Goal: Task Accomplishment & Management: Use online tool/utility

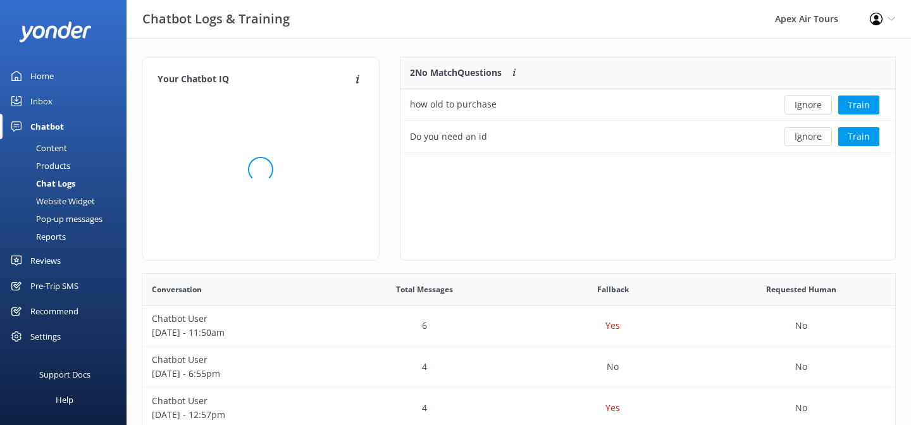
scroll to position [443, 752]
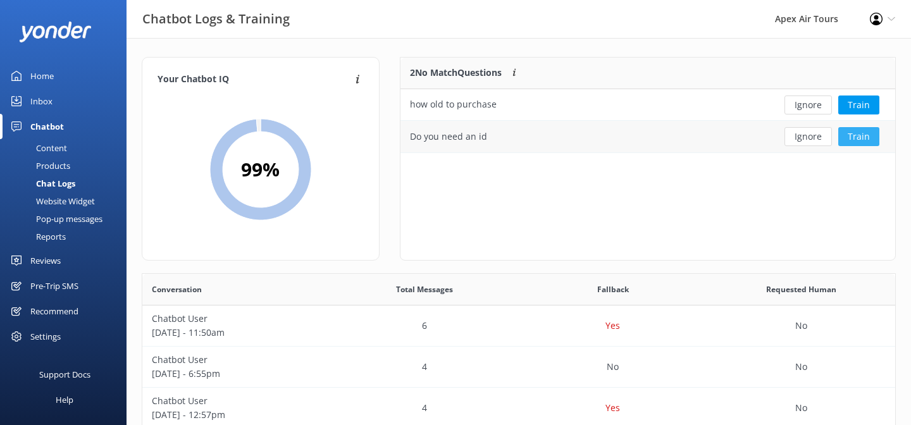
click at [862, 137] on button "Train" at bounding box center [858, 136] width 41 height 19
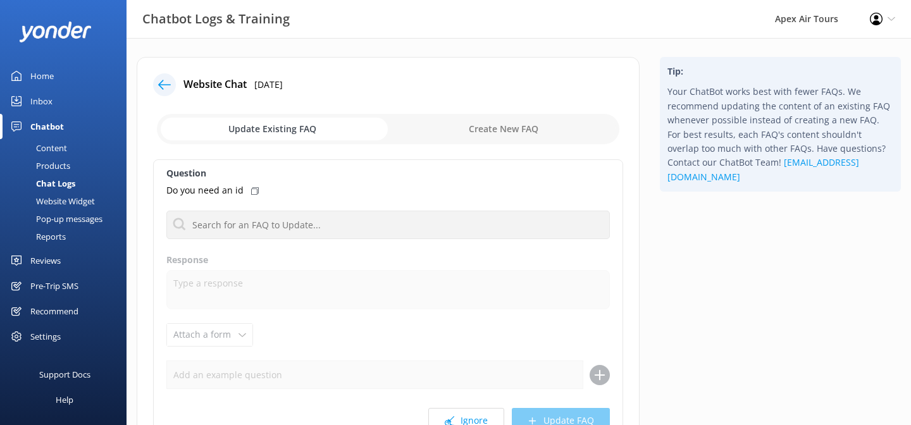
click at [502, 136] on input "checkbox" at bounding box center [388, 129] width 462 height 30
checkbox input "true"
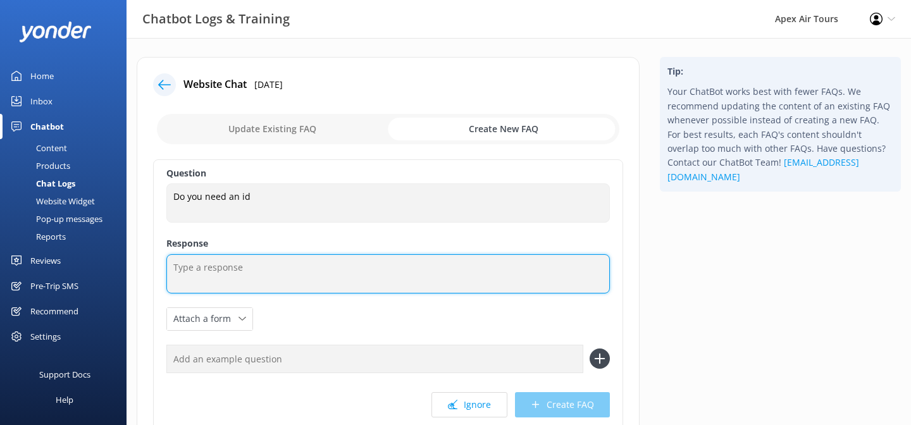
click at [286, 285] on textarea at bounding box center [387, 273] width 443 height 39
type textarea "No ID is required for our tours!"
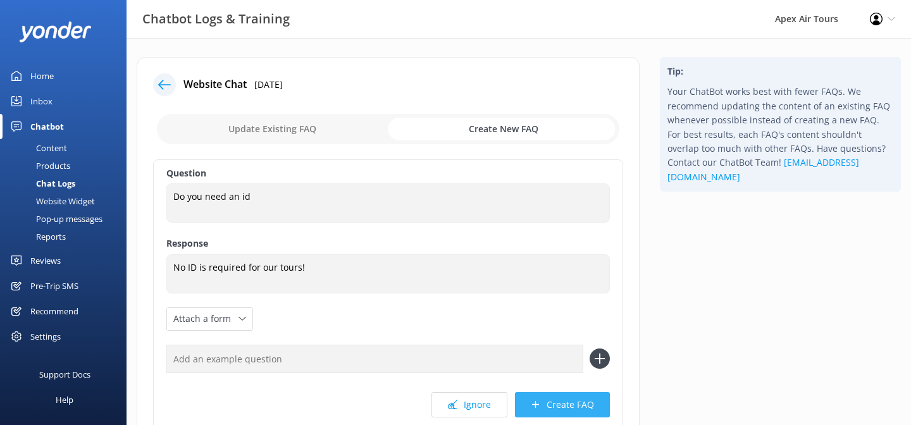
click at [551, 409] on button "Create FAQ" at bounding box center [562, 404] width 95 height 25
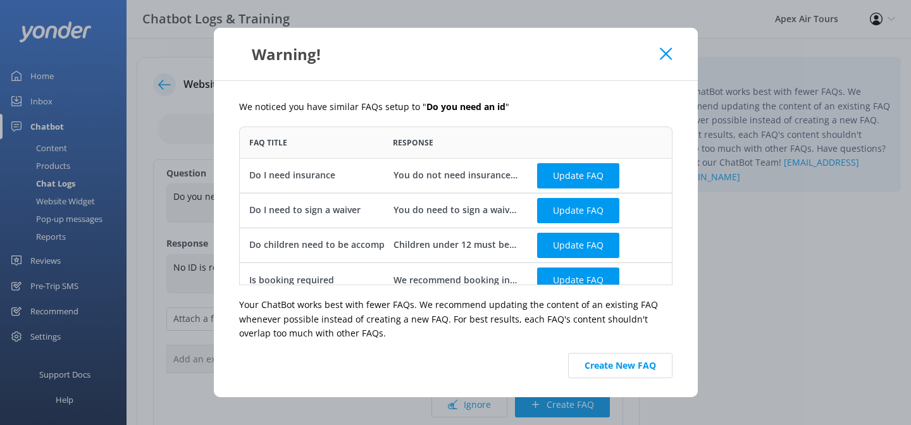
scroll to position [159, 433]
click at [601, 369] on button "Create New FAQ" at bounding box center [620, 365] width 104 height 25
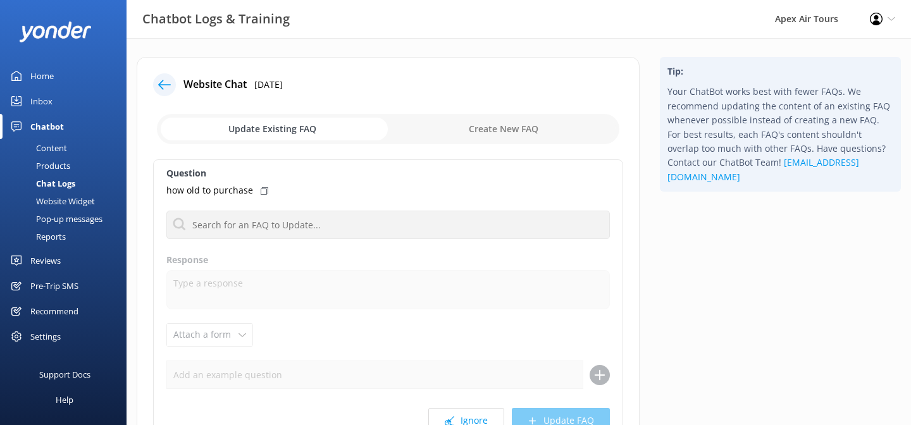
click at [51, 144] on div "Content" at bounding box center [37, 148] width 59 height 18
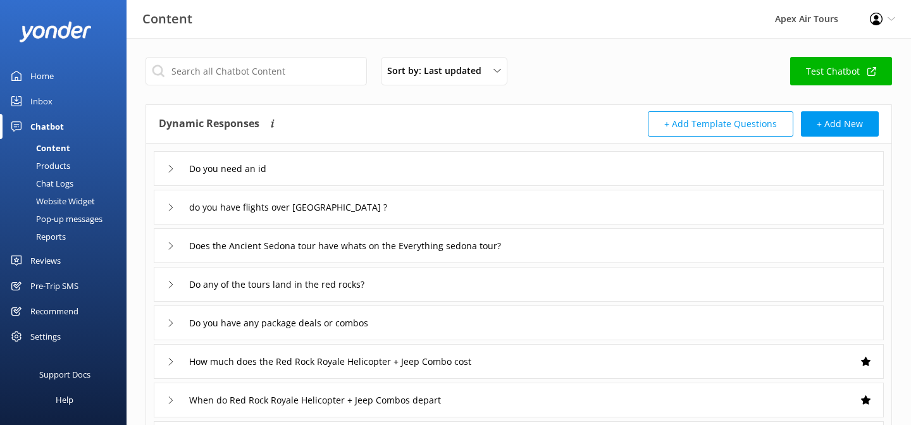
click at [63, 202] on div "Website Widget" at bounding box center [51, 201] width 87 height 18
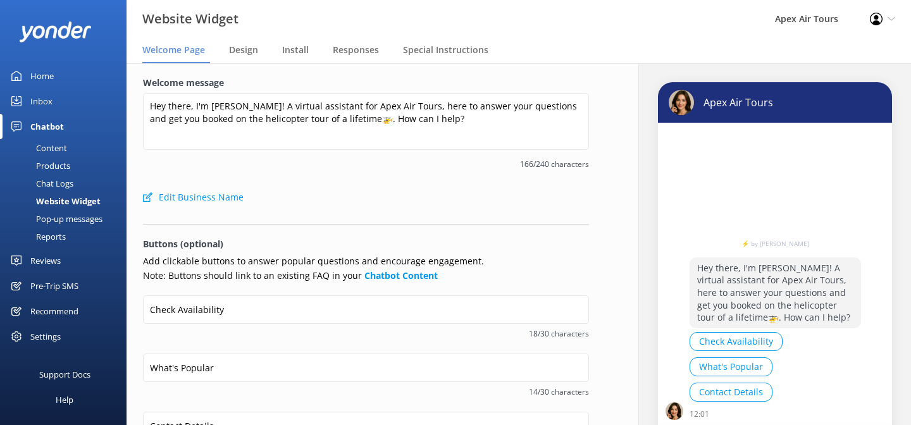
click at [63, 219] on div "Pop-up messages" at bounding box center [55, 219] width 95 height 18
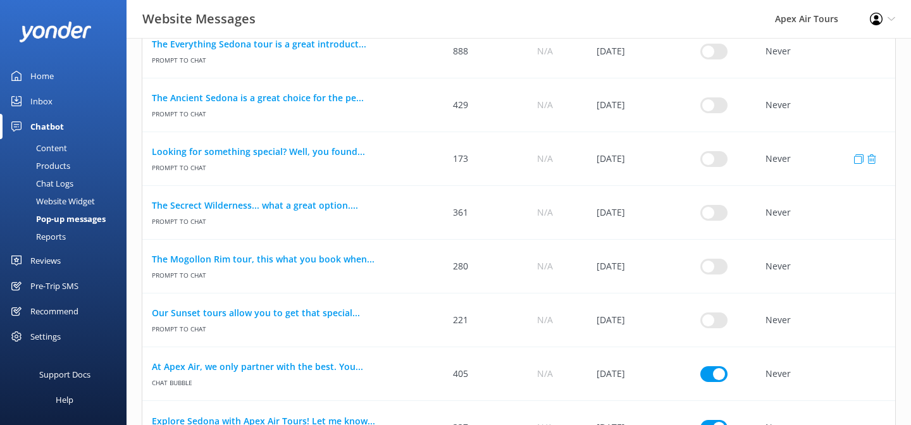
scroll to position [162, 0]
